Goal: Task Accomplishment & Management: Use online tool/utility

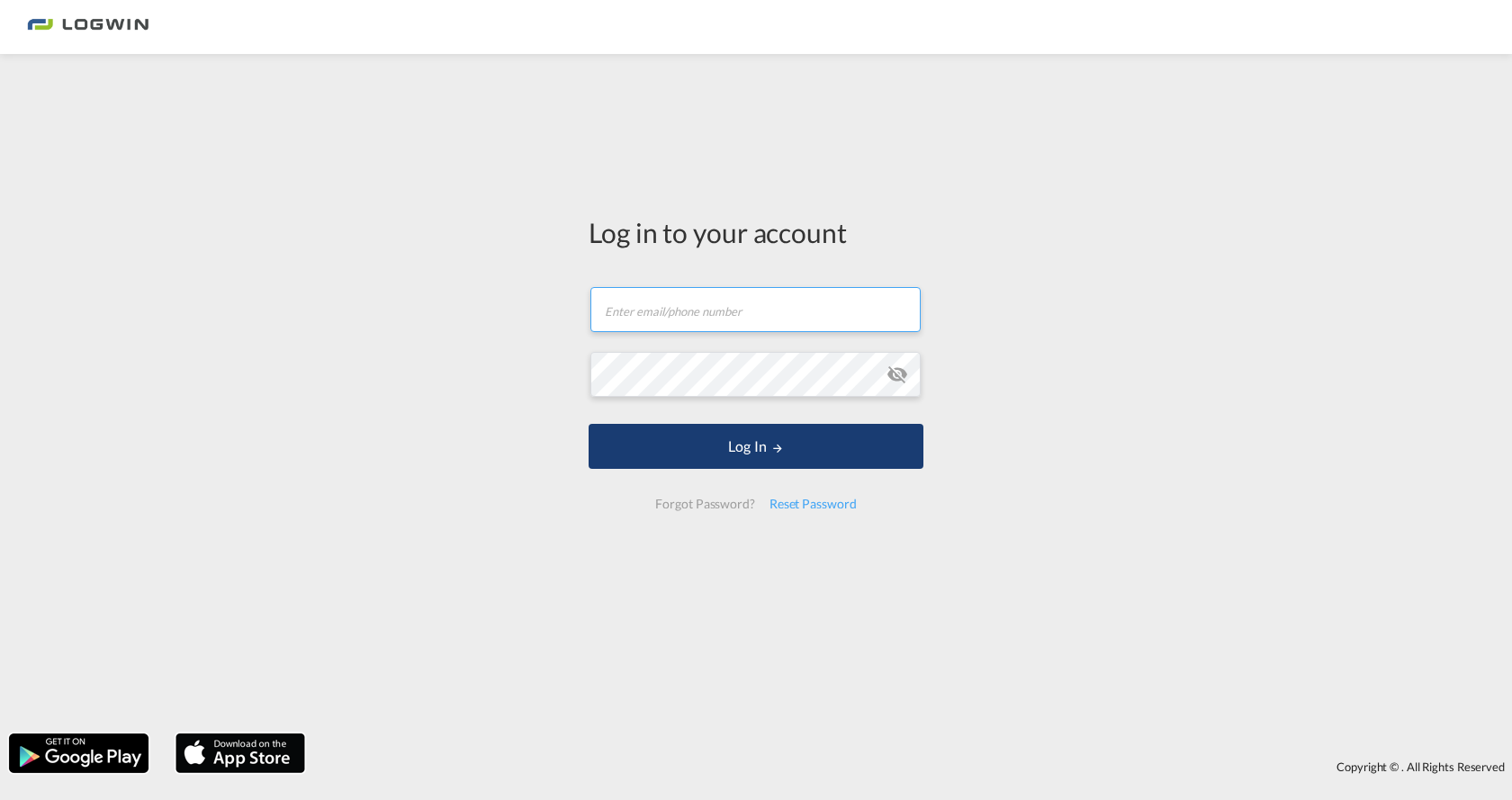
type input "[PERSON_NAME][EMAIL_ADDRESS][PERSON_NAME][DOMAIN_NAME]"
click at [809, 442] on button "Log In" at bounding box center [756, 447] width 335 height 45
